Goal: Find specific page/section: Find specific page/section

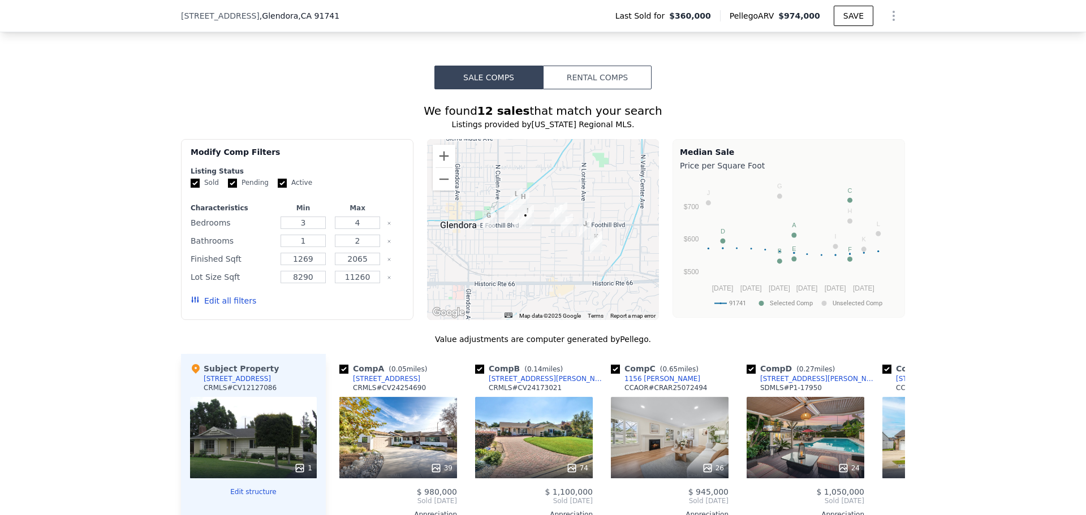
scroll to position [788, 0]
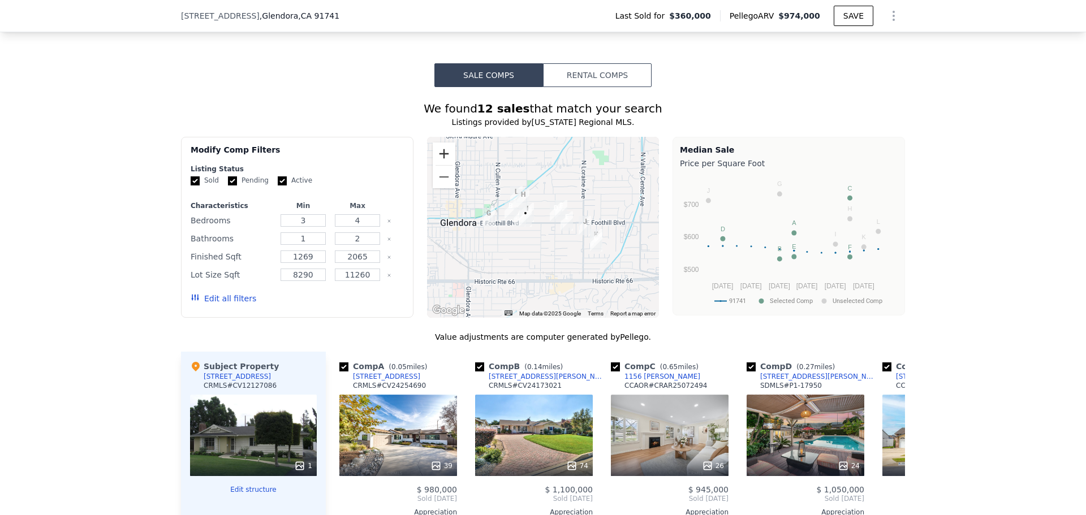
click at [437, 157] on button "Zoom in" at bounding box center [444, 154] width 23 height 23
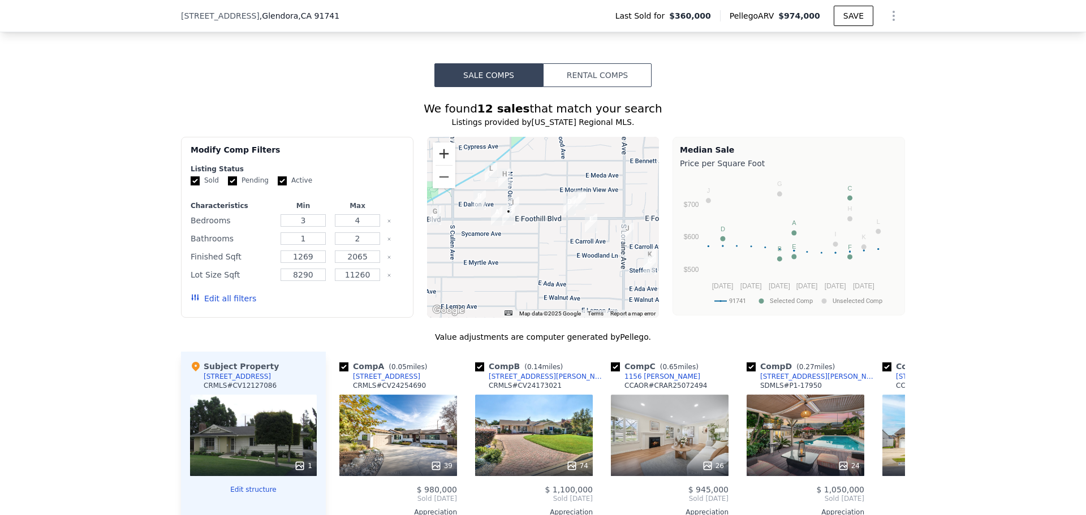
click at [437, 157] on button "Zoom in" at bounding box center [444, 154] width 23 height 23
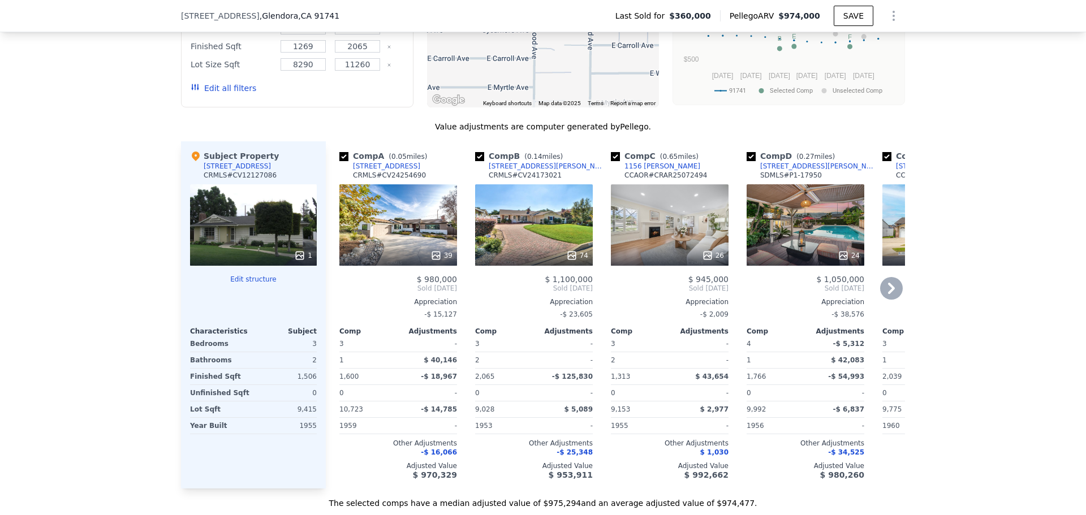
scroll to position [1071, 0]
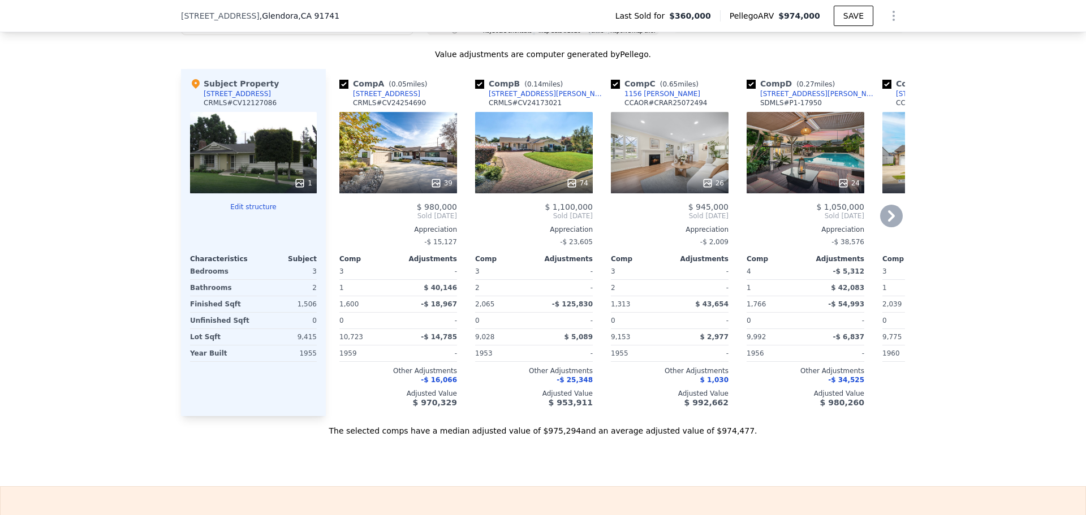
click at [369, 156] on div "39" at bounding box center [398, 152] width 118 height 81
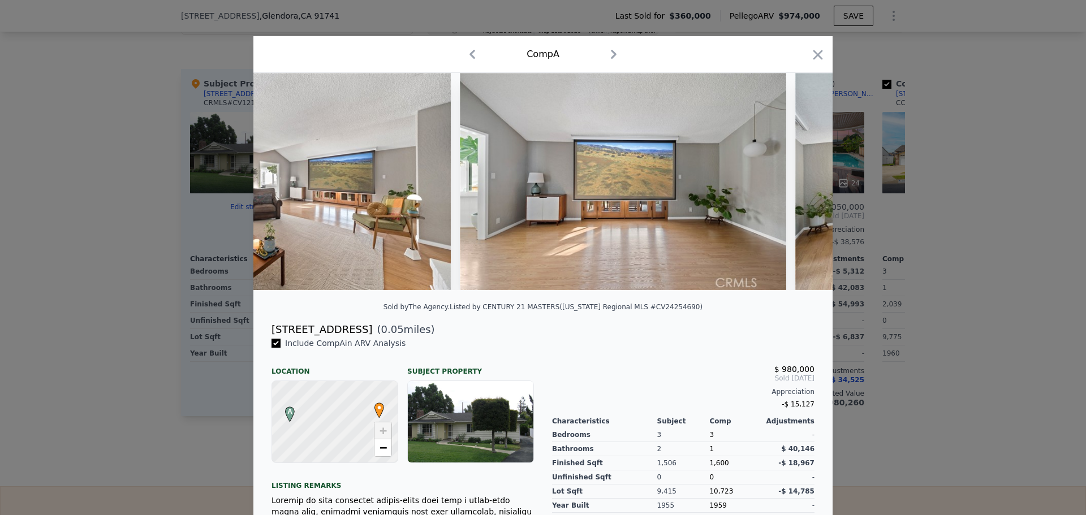
scroll to position [0, 2645]
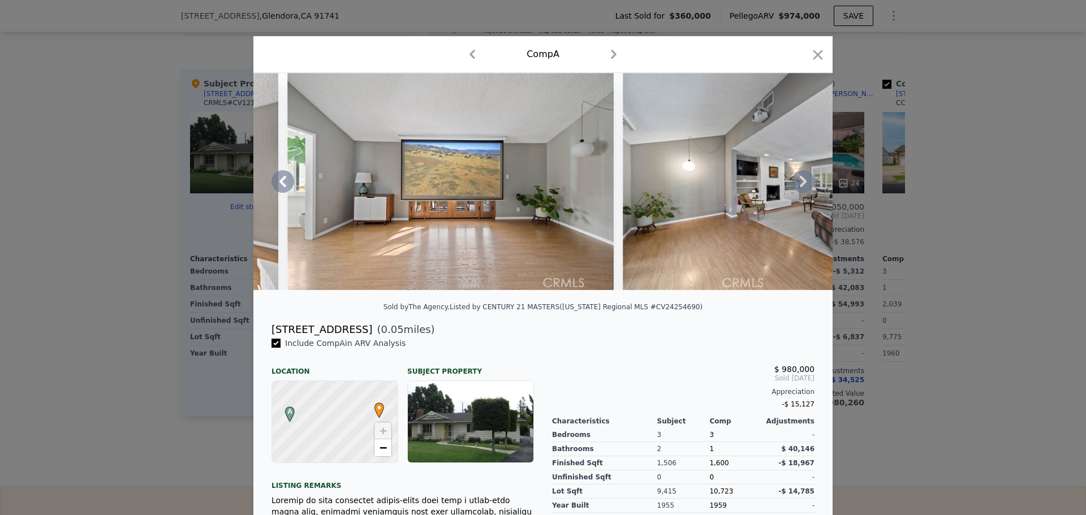
click at [419, 223] on img at bounding box center [450, 181] width 326 height 217
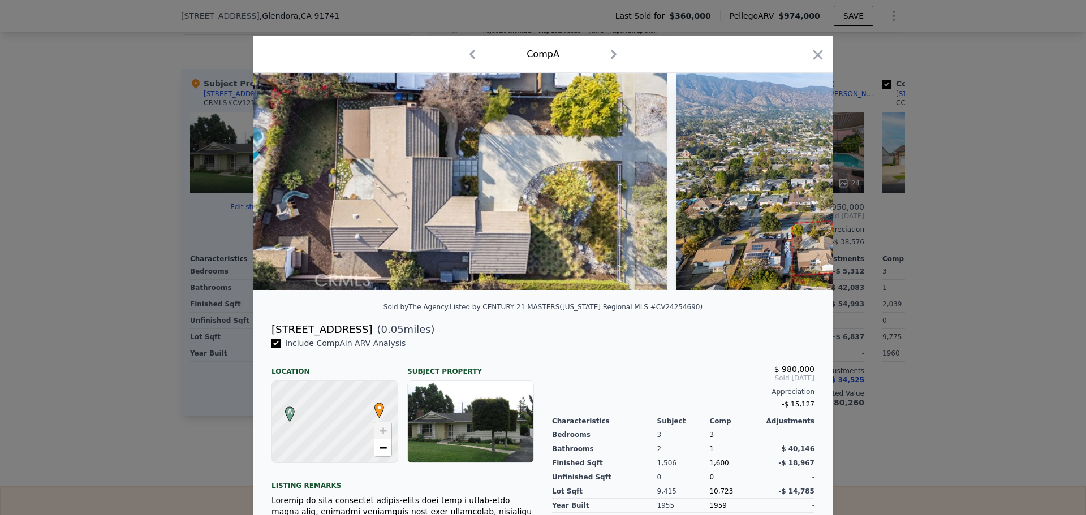
scroll to position [0, 12548]
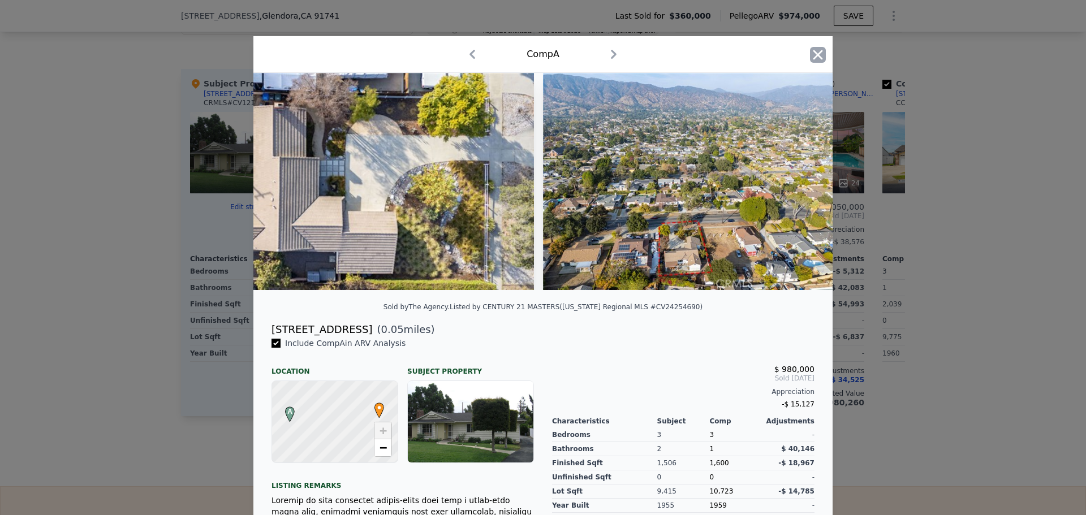
click at [812, 55] on icon "button" at bounding box center [818, 55] width 16 height 16
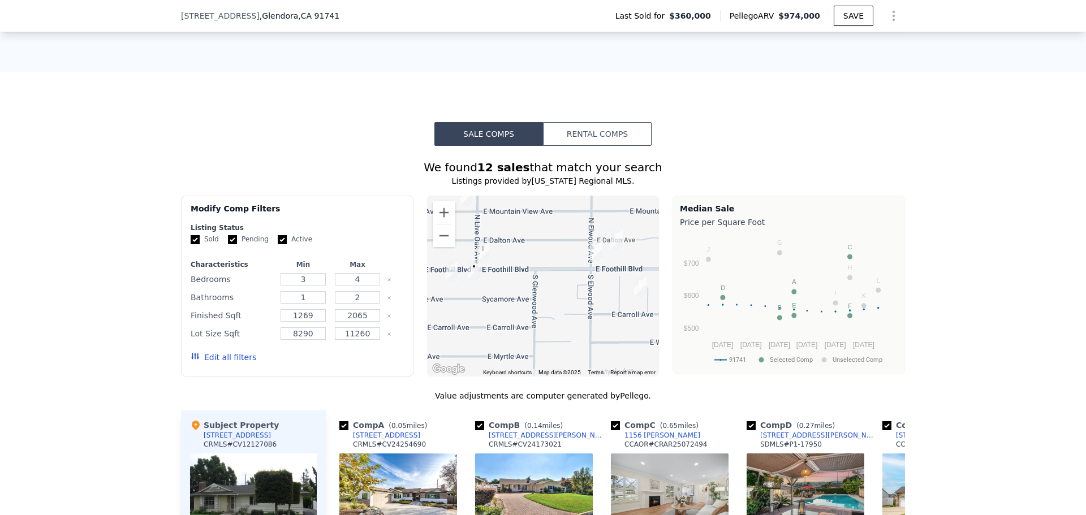
scroll to position [735, 0]
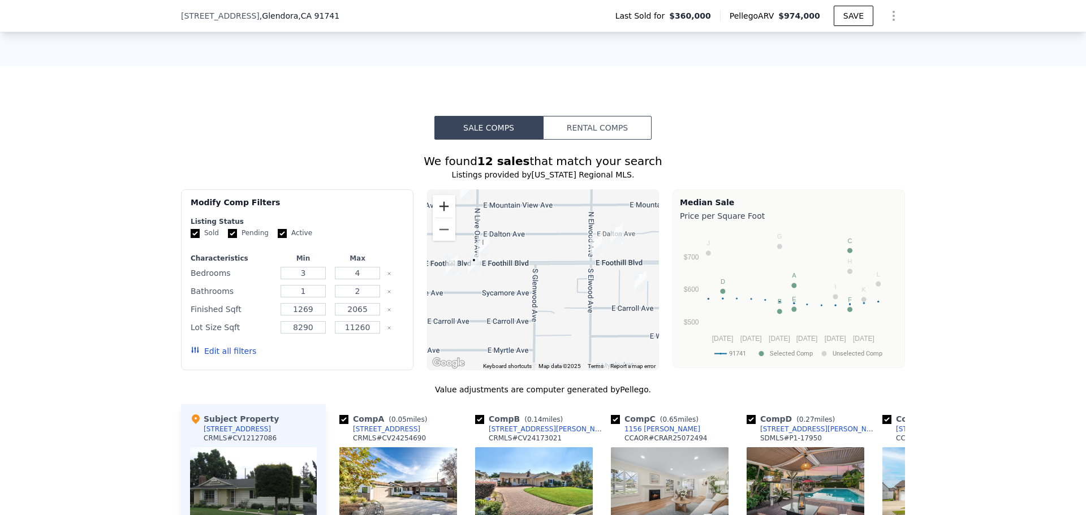
click at [441, 214] on button "Zoom in" at bounding box center [444, 206] width 23 height 23
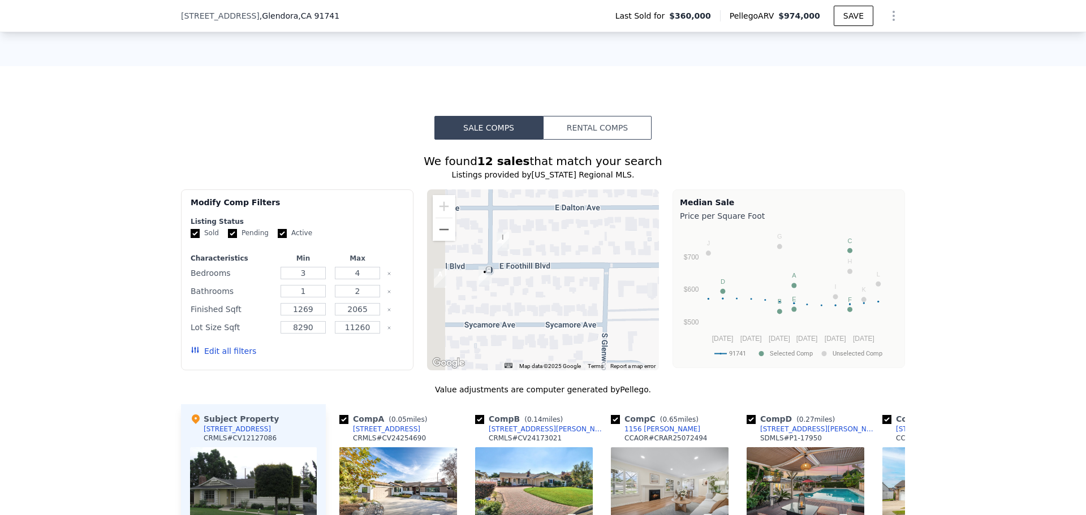
drag, startPoint x: 496, startPoint y: 290, endPoint x: 591, endPoint y: 315, distance: 98.8
click at [591, 315] on div at bounding box center [543, 280] width 233 height 181
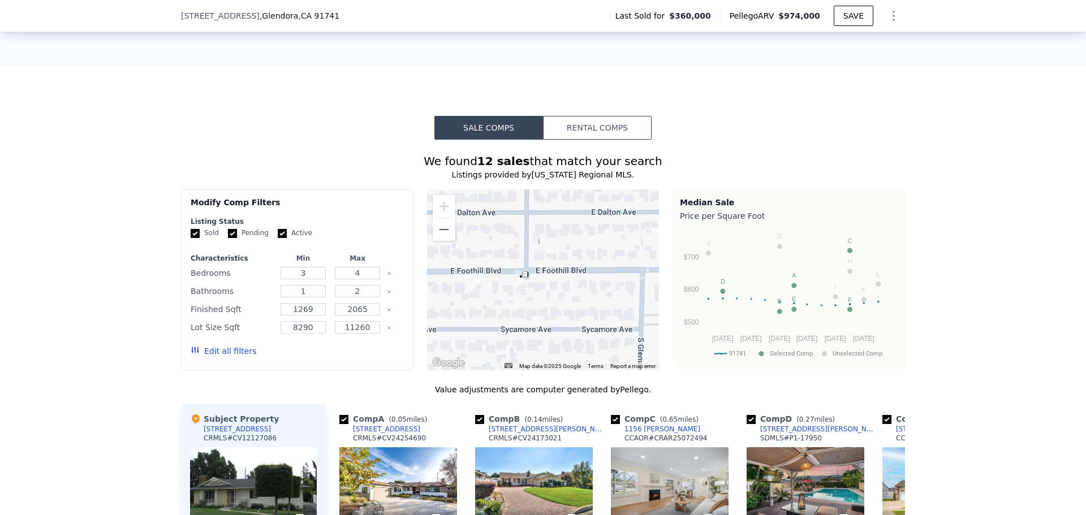
drag, startPoint x: 537, startPoint y: 300, endPoint x: 561, endPoint y: 300, distance: 23.8
click at [561, 300] on div at bounding box center [543, 280] width 233 height 181
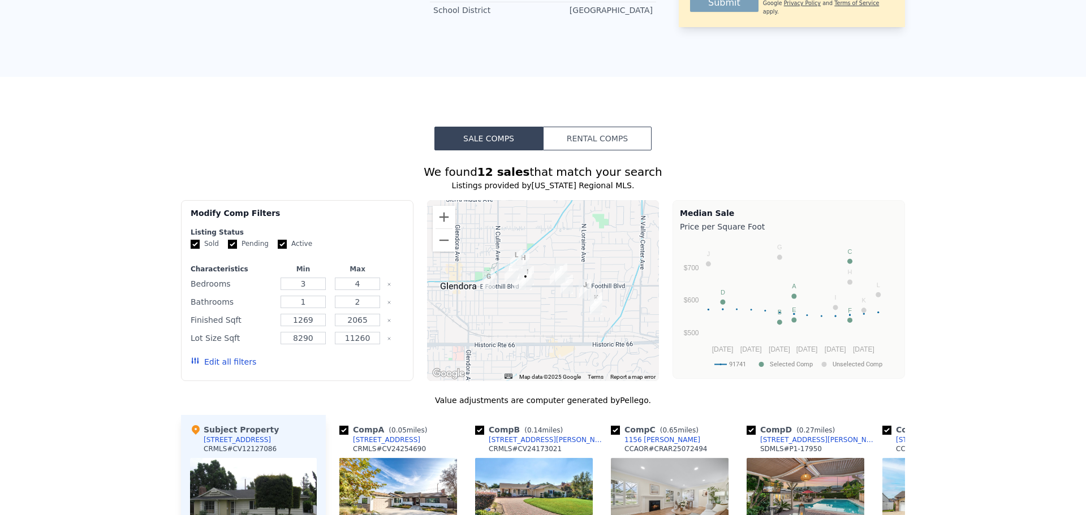
scroll to position [0, 0]
